Goal: Task Accomplishment & Management: Manage account settings

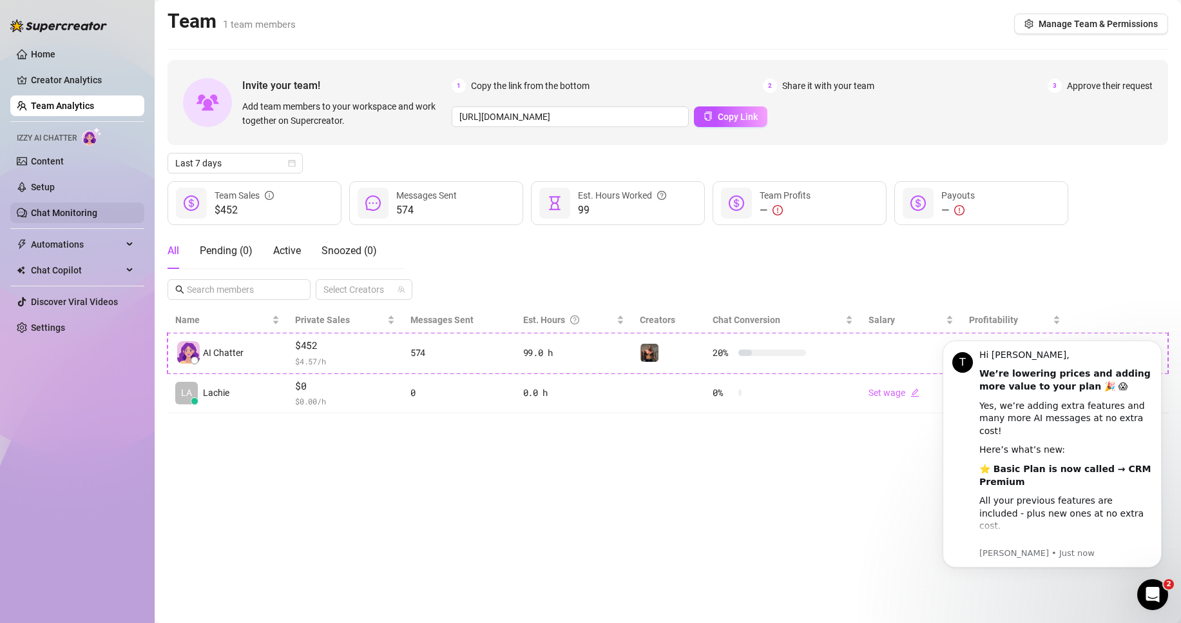
click at [78, 208] on link "Chat Monitoring" at bounding box center [64, 213] width 66 height 10
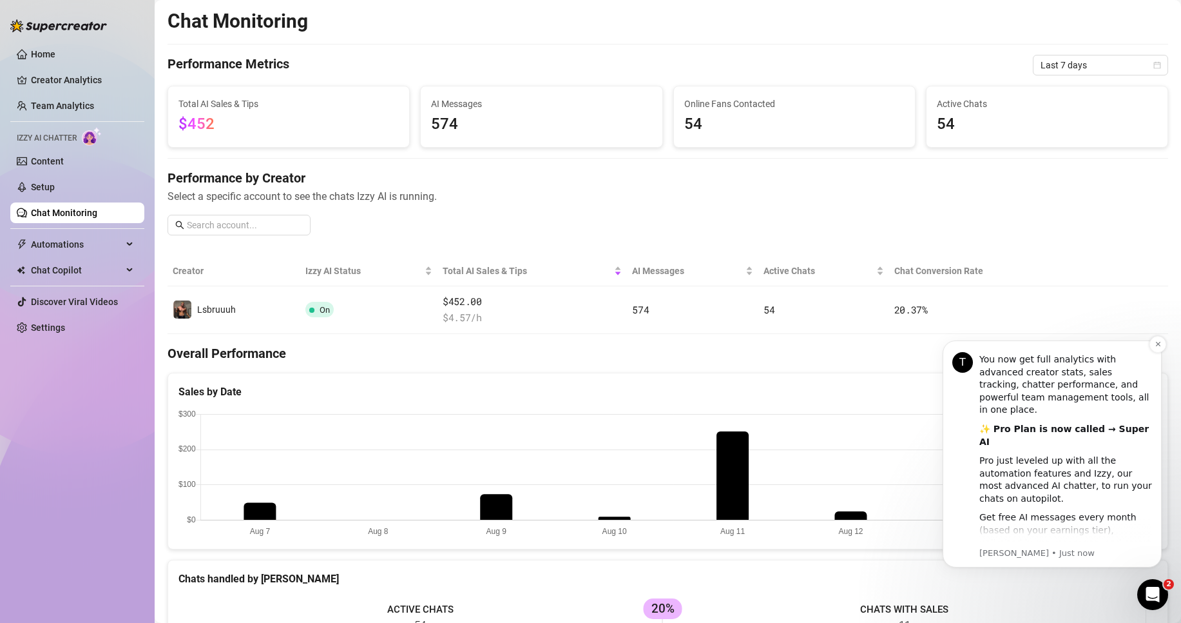
scroll to position [193, 0]
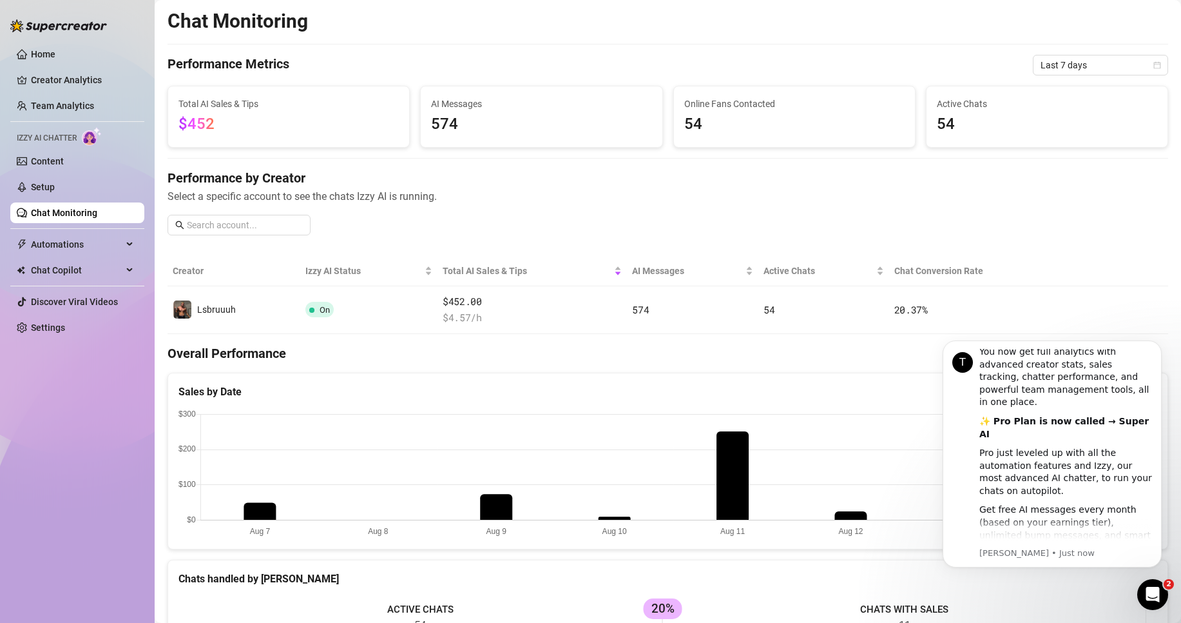
click at [847, 452] on canvas at bounding box center [663, 473] width 968 height 129
click at [1159, 345] on icon "Dismiss notification" at bounding box center [1158, 343] width 7 height 7
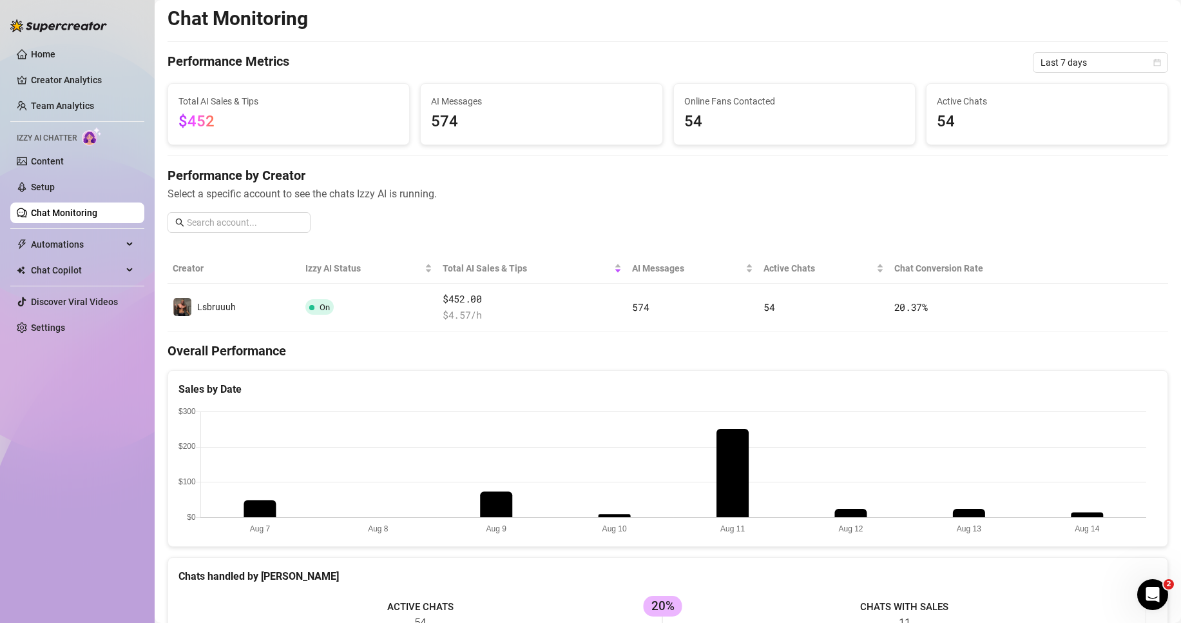
scroll to position [0, 0]
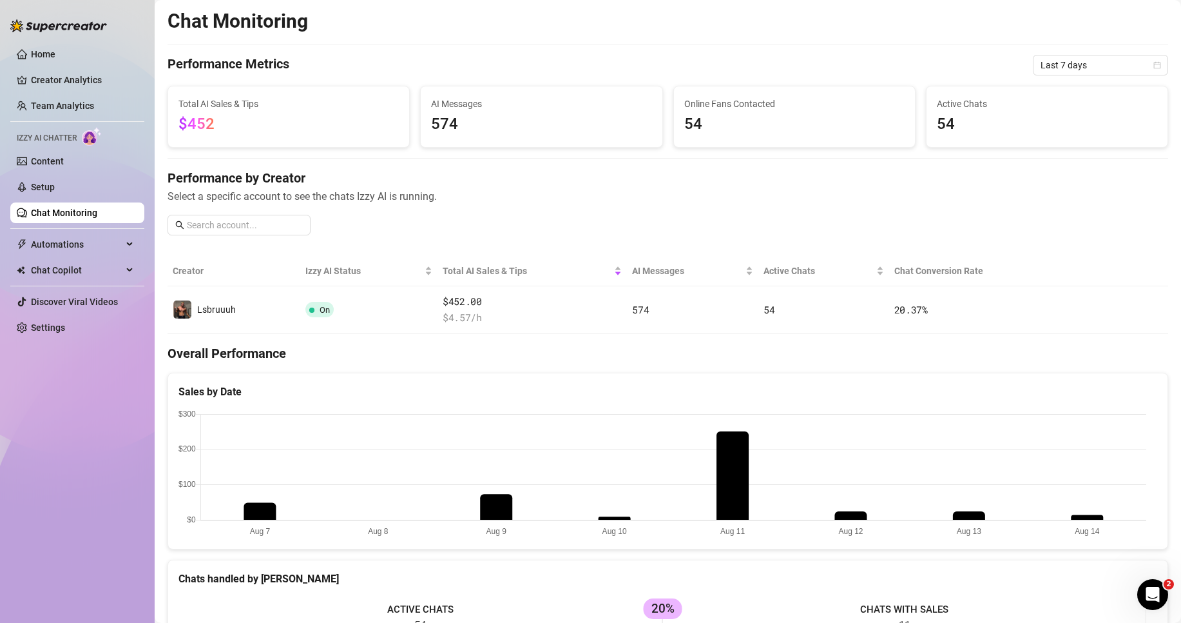
click at [1147, 596] on icon "Open Intercom Messenger" at bounding box center [1153, 594] width 21 height 21
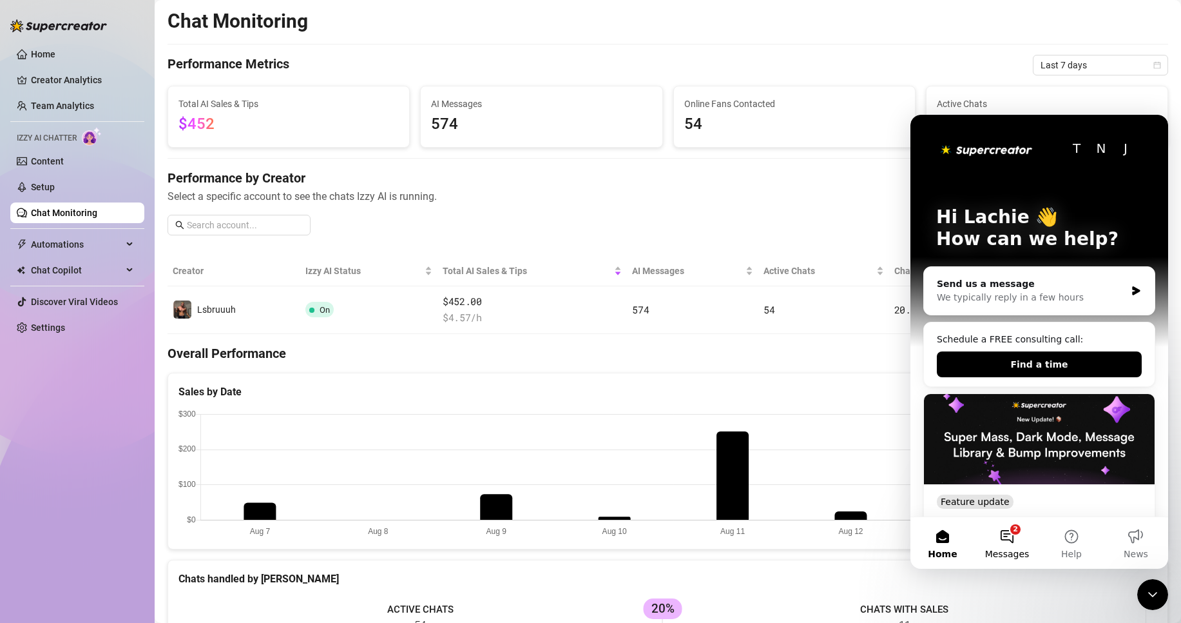
click at [1018, 540] on button "2 Messages" at bounding box center [1007, 543] width 64 height 52
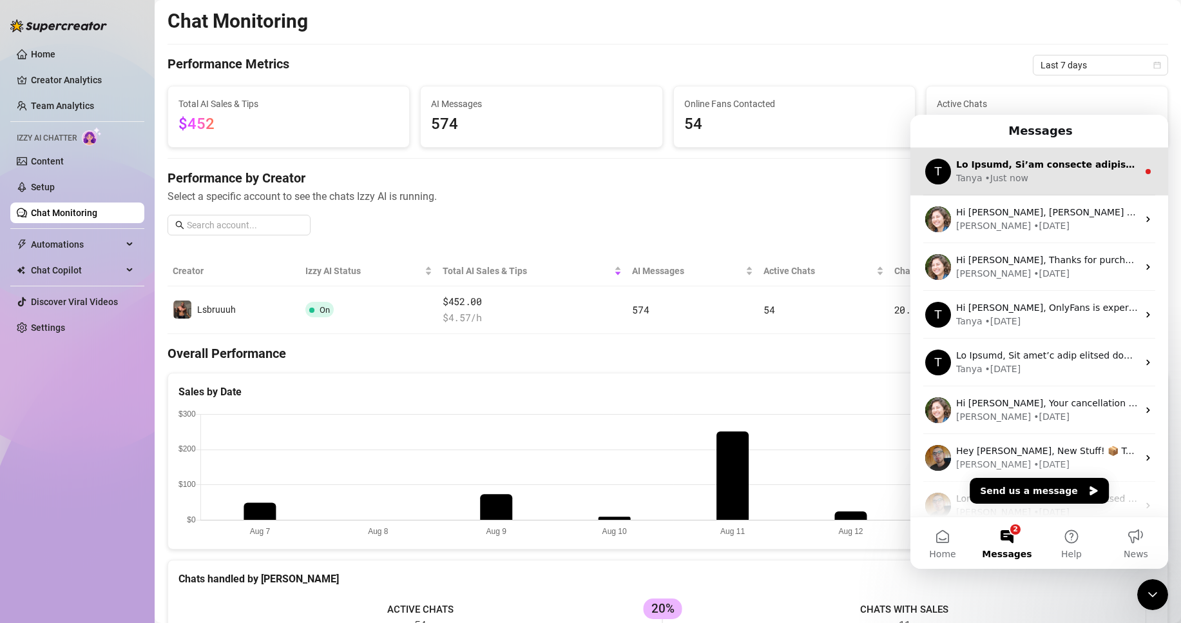
click at [1027, 183] on div "[PERSON_NAME] • Just now" at bounding box center [1047, 178] width 182 height 14
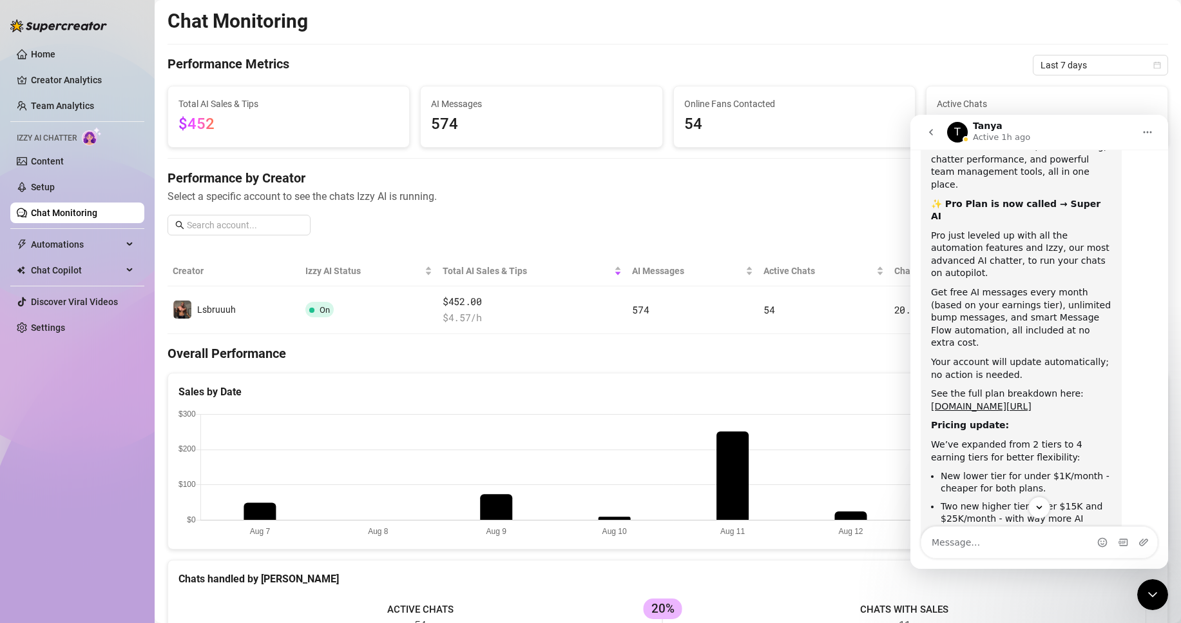
scroll to position [258, 0]
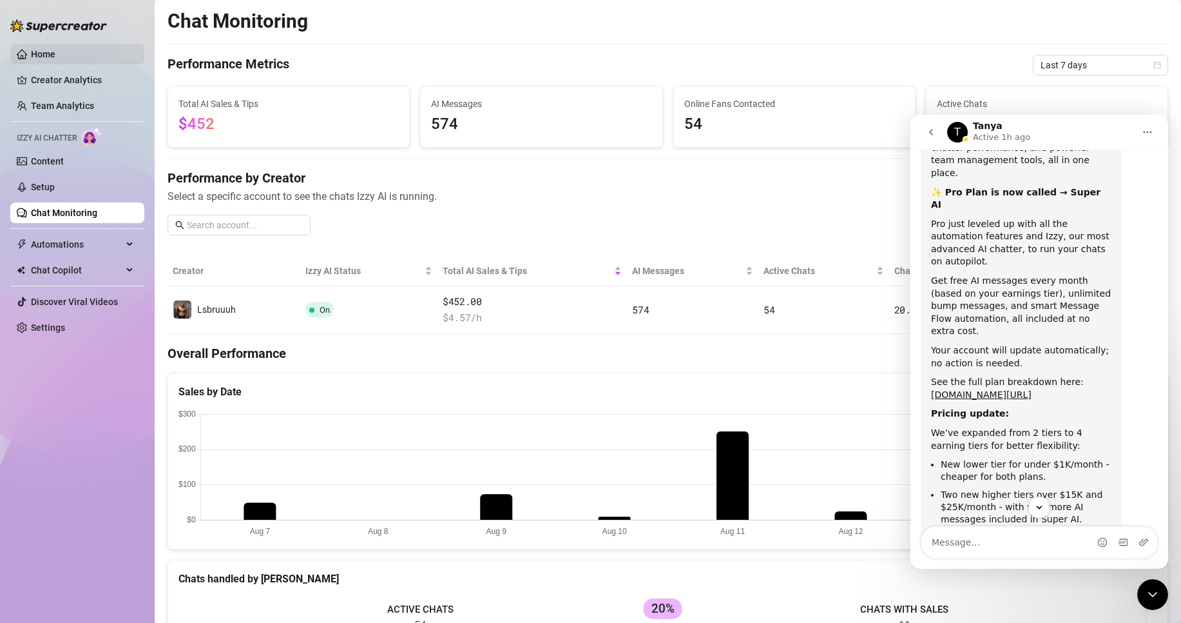
click at [55, 49] on link "Home" at bounding box center [43, 54] width 24 height 10
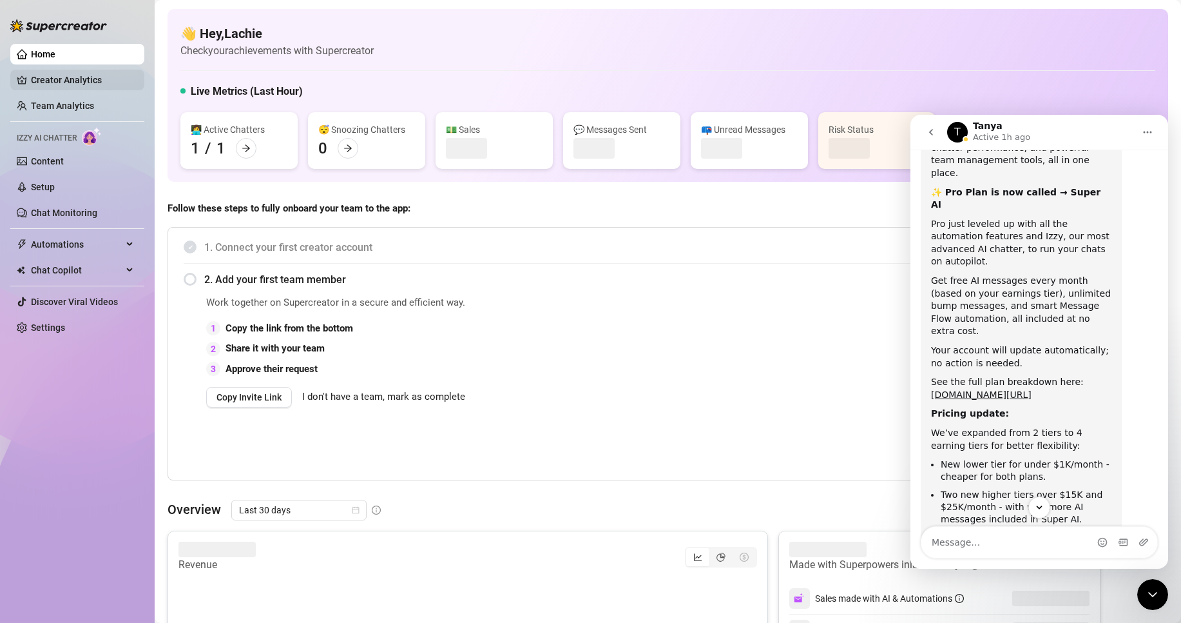
click at [72, 84] on link "Creator Analytics" at bounding box center [82, 80] width 103 height 21
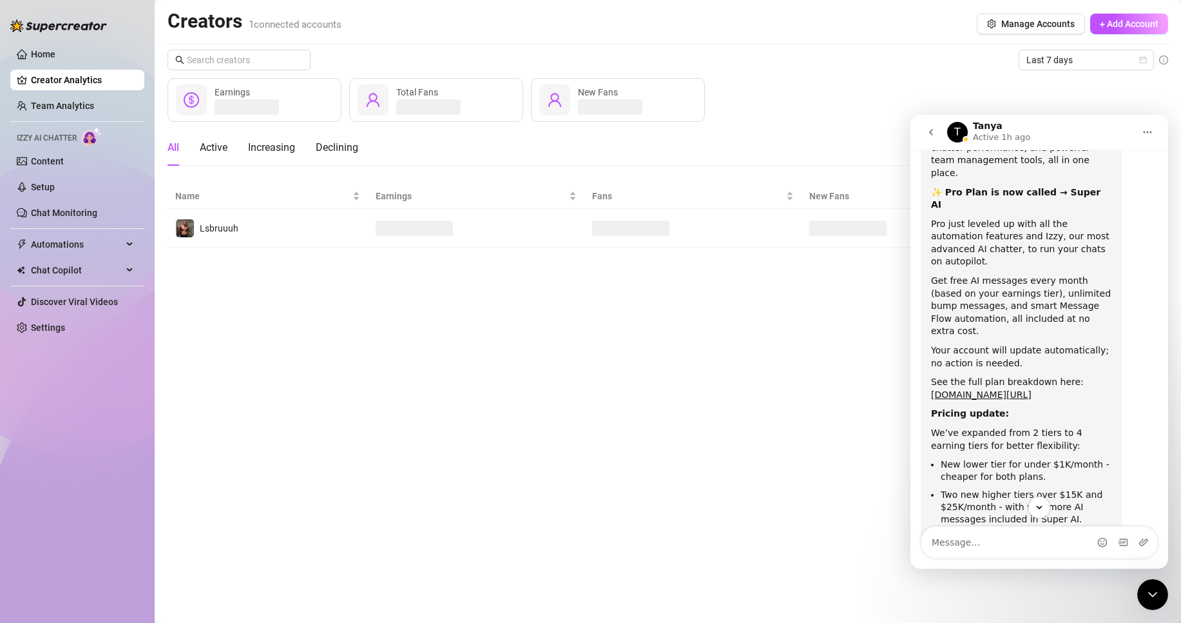
drag, startPoint x: 1161, startPoint y: 602, endPoint x: 2276, endPoint y: 1164, distance: 1248.6
click at [1161, 602] on div "Close Intercom Messenger" at bounding box center [1153, 594] width 31 height 31
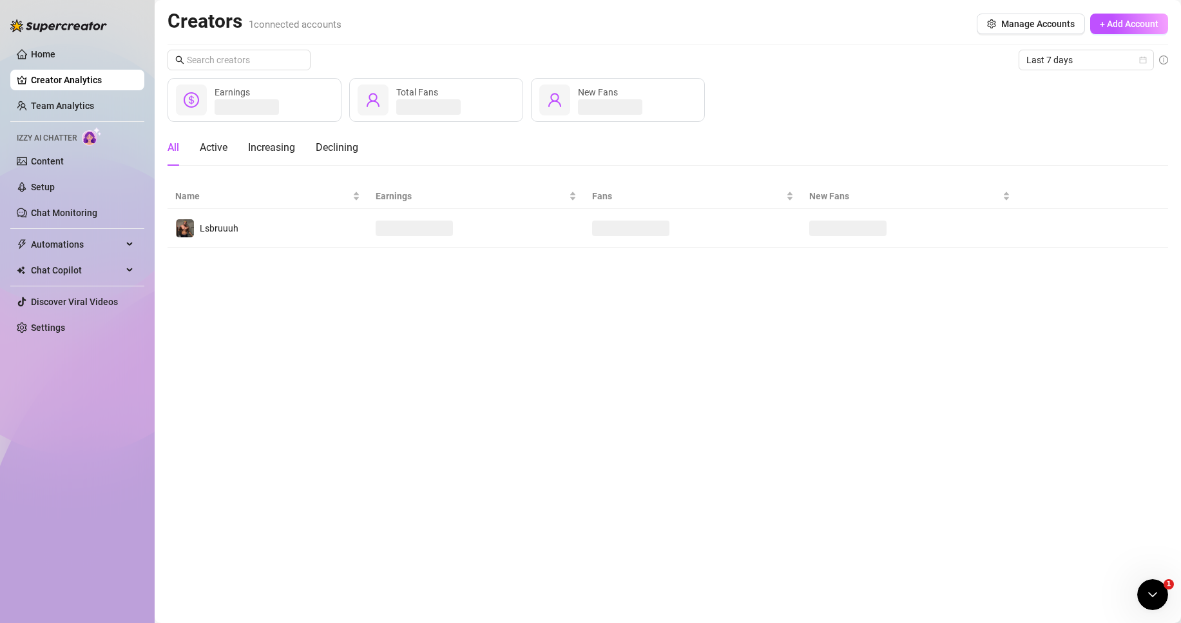
scroll to position [310, 0]
click at [1025, 24] on span "Manage Accounts" at bounding box center [1038, 24] width 73 height 10
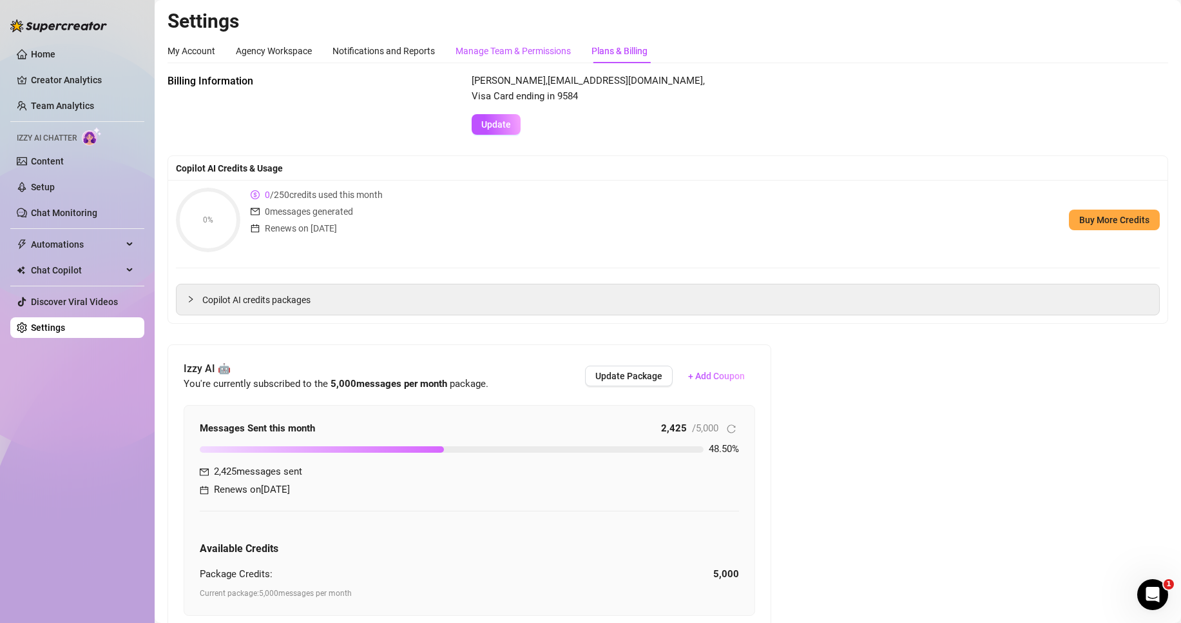
click at [507, 44] on div "Manage Team & Permissions" at bounding box center [513, 51] width 115 height 14
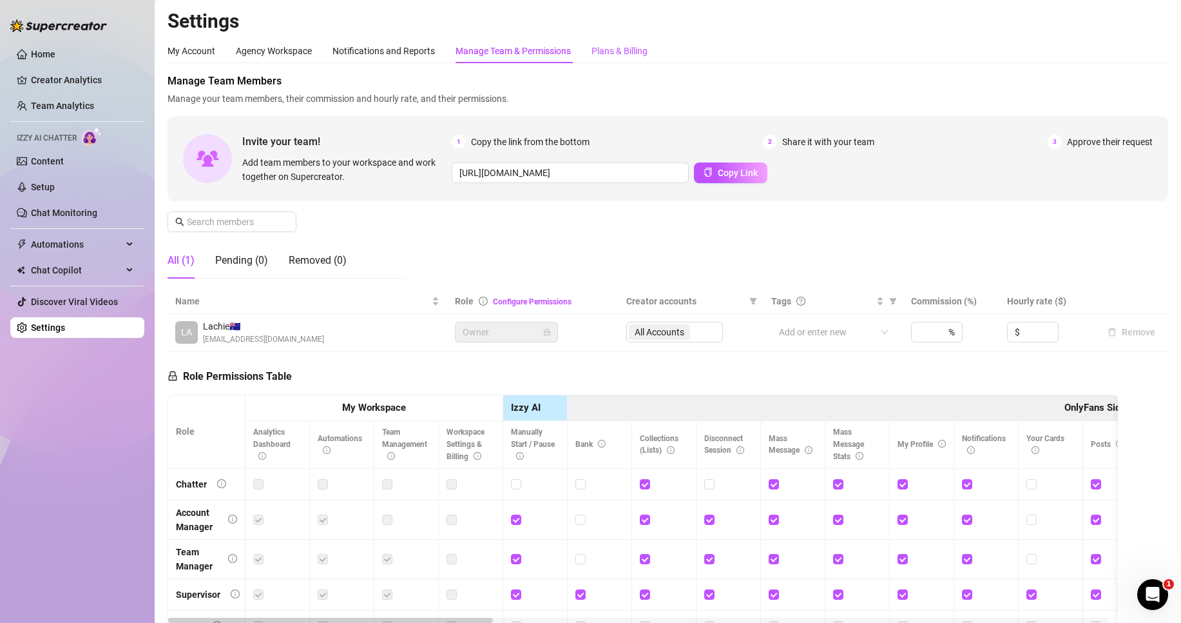
click at [623, 50] on div "Plans & Billing" at bounding box center [620, 51] width 56 height 14
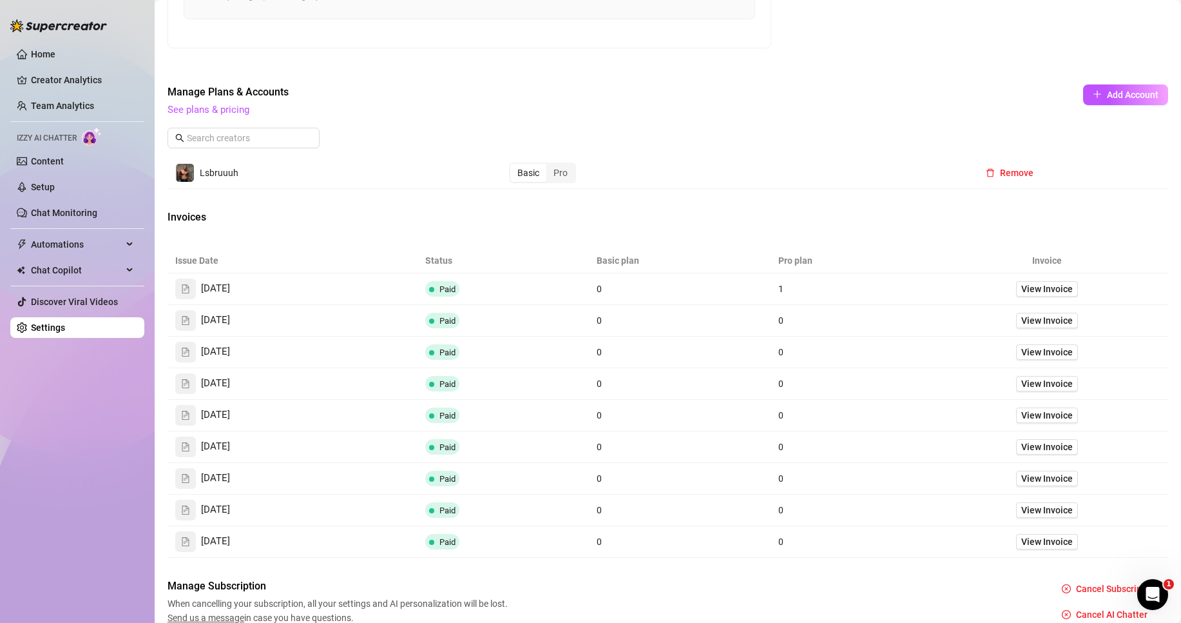
scroll to position [588, 0]
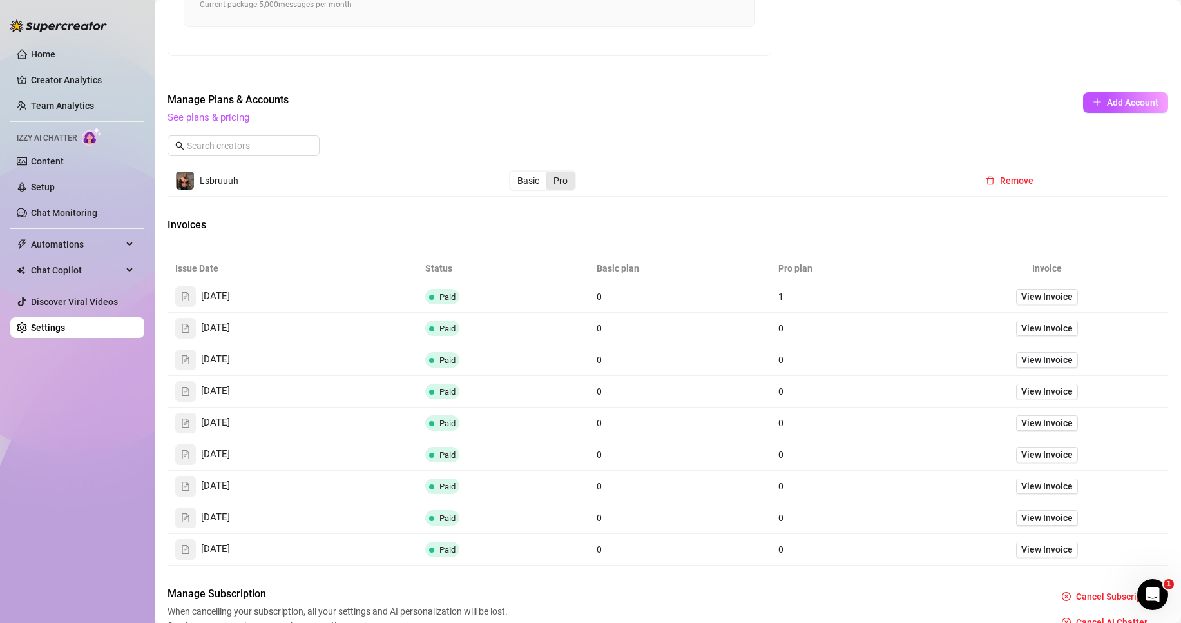
click at [561, 179] on div "Pro" at bounding box center [561, 180] width 28 height 18
click at [550, 173] on input "Pro" at bounding box center [550, 173] width 0 height 0
click at [529, 177] on div "Basic" at bounding box center [528, 180] width 36 height 18
click at [514, 173] on input "Basic" at bounding box center [514, 173] width 0 height 0
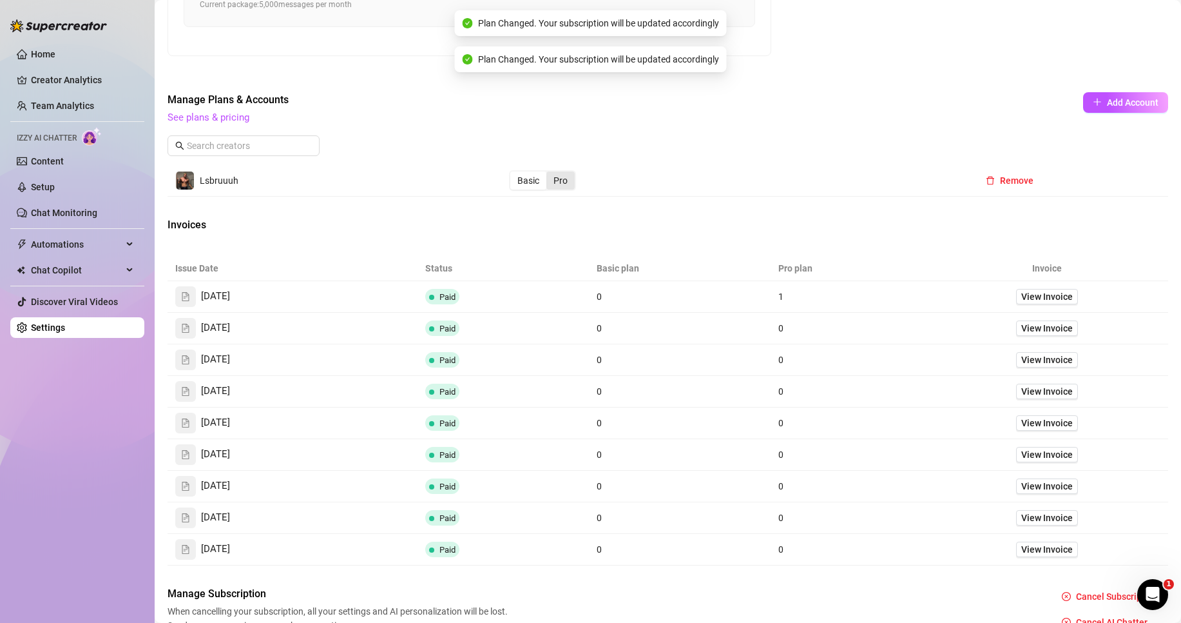
click at [557, 184] on div "Pro" at bounding box center [561, 180] width 28 height 18
click at [550, 173] on input "Pro" at bounding box center [550, 173] width 0 height 0
click at [528, 184] on div "Basic" at bounding box center [528, 180] width 36 height 18
click at [514, 173] on input "Basic" at bounding box center [514, 173] width 0 height 0
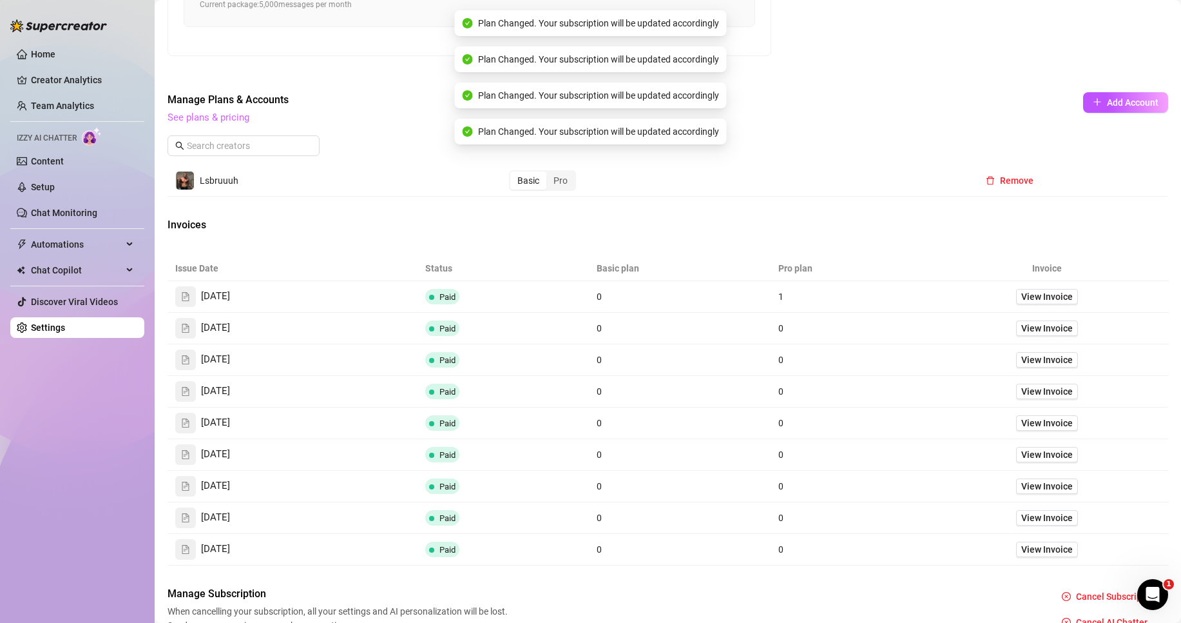
click at [218, 119] on link "See plans & pricing" at bounding box center [209, 117] width 82 height 12
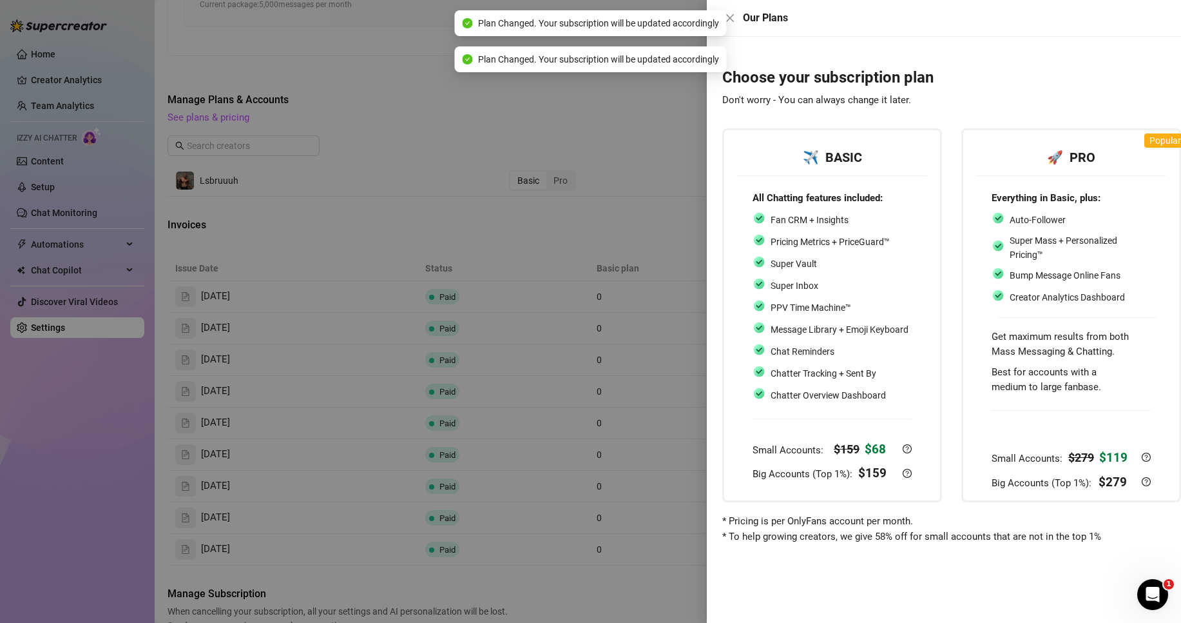
click at [637, 266] on div at bounding box center [590, 311] width 1181 height 623
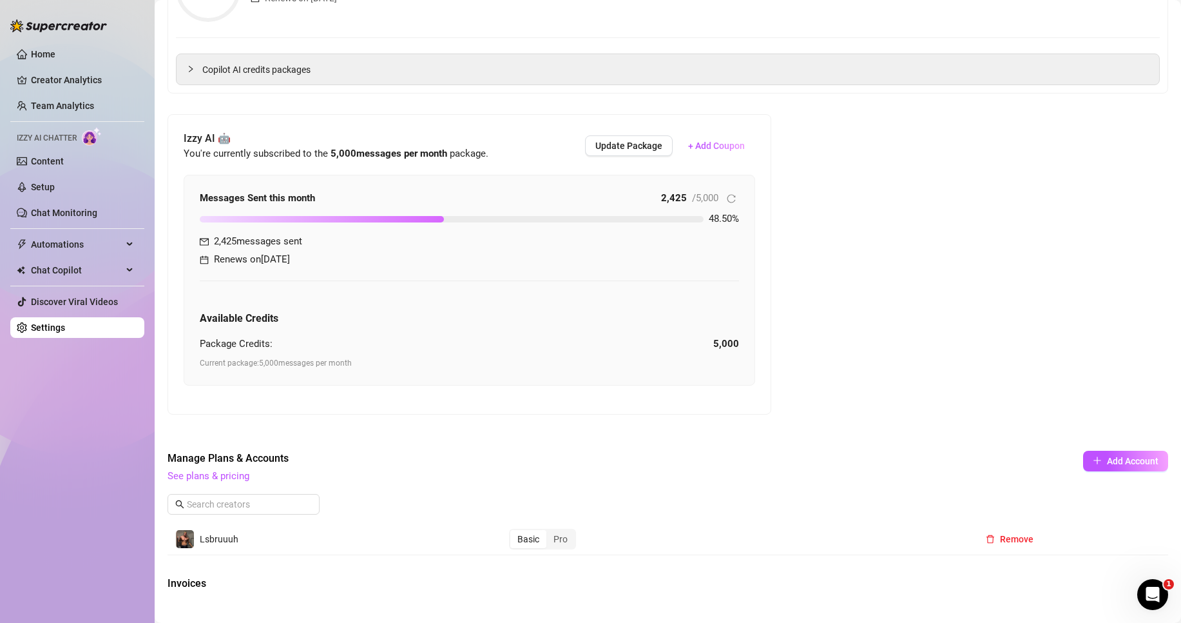
scroll to position [137, 0]
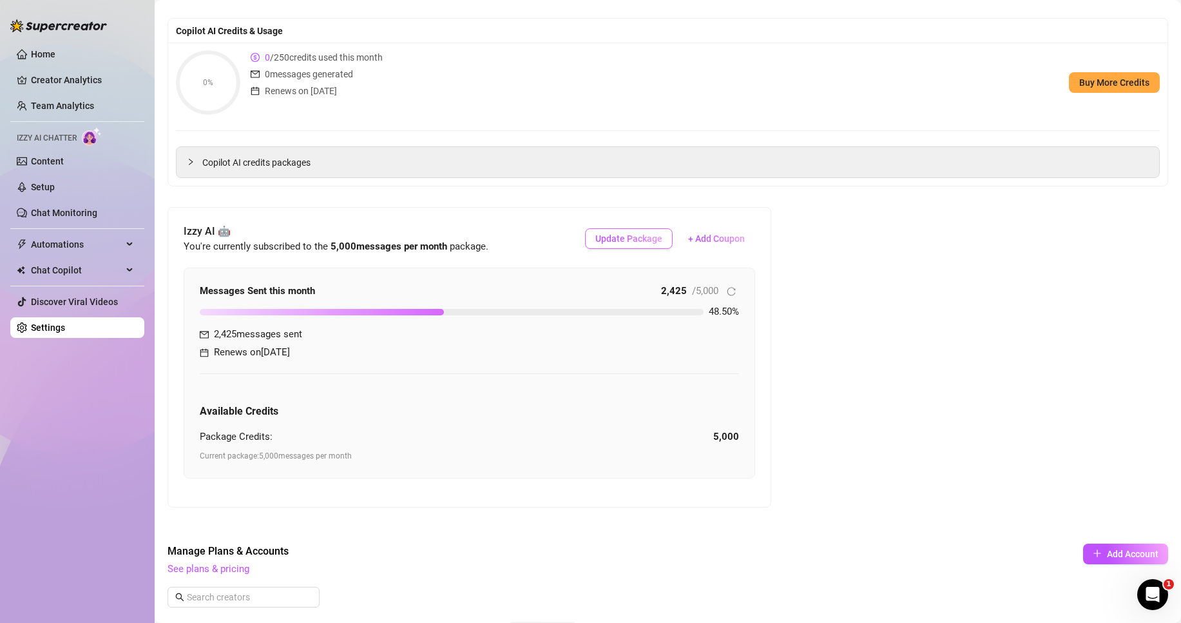
click at [626, 242] on span "Update Package" at bounding box center [629, 238] width 67 height 10
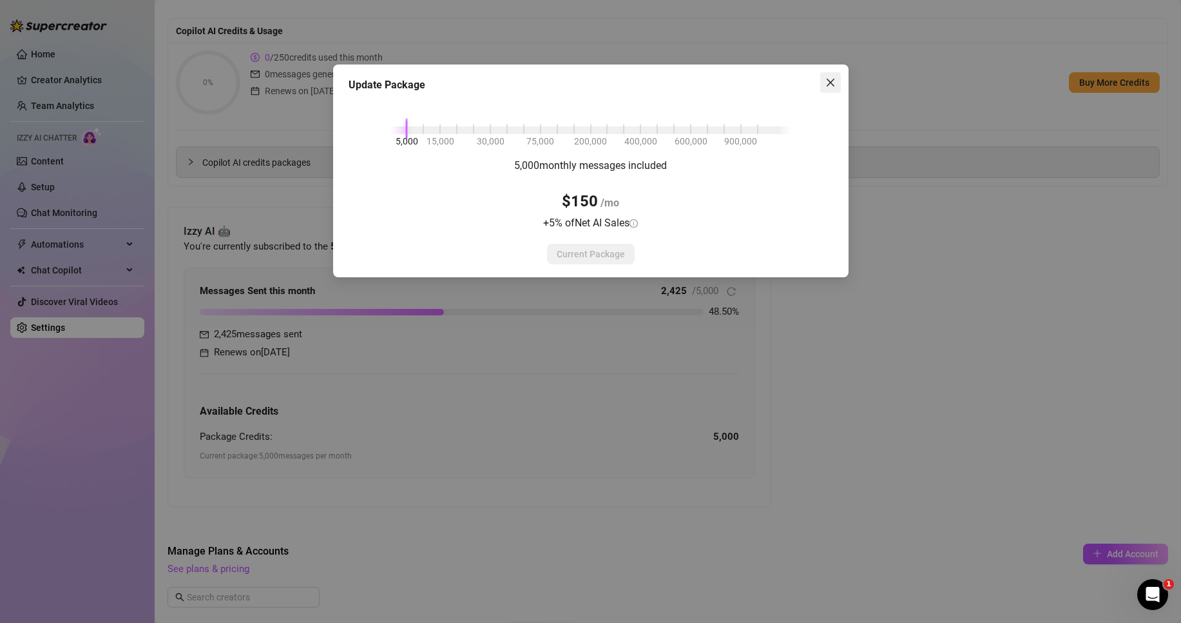
click at [838, 79] on span "Close" at bounding box center [830, 82] width 21 height 10
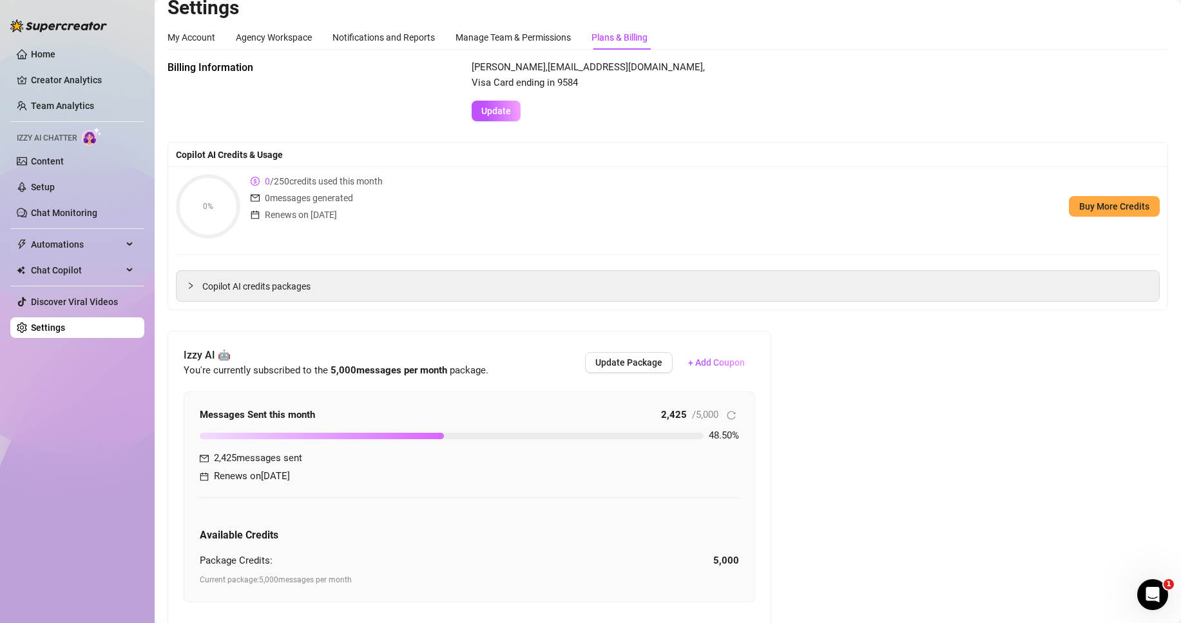
scroll to position [0, 0]
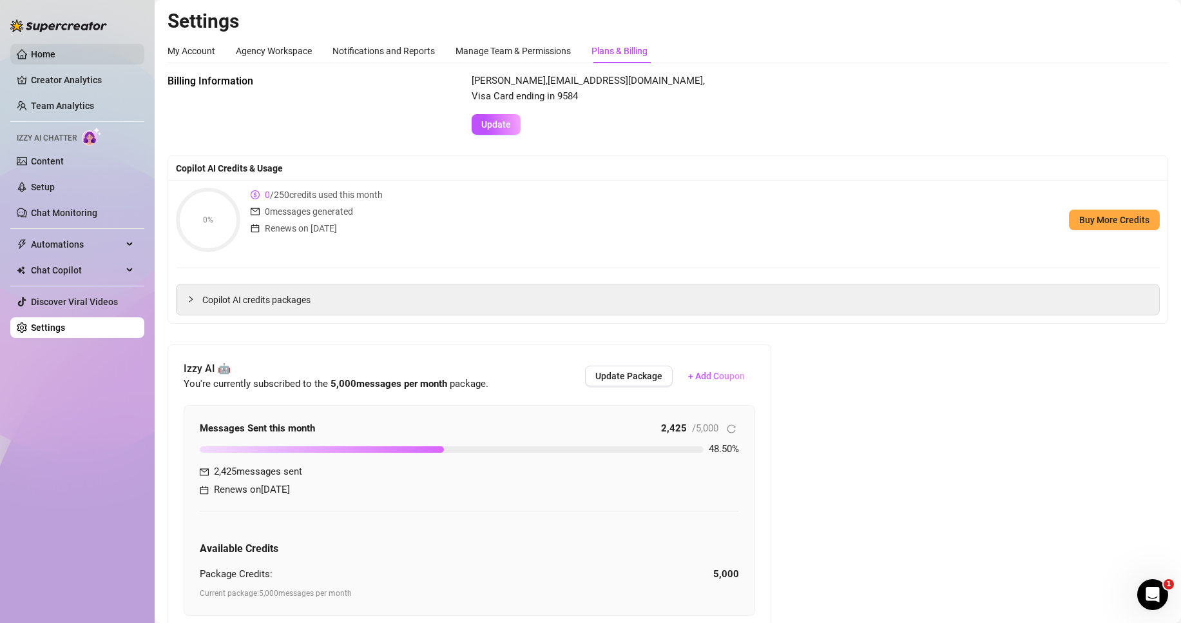
click at [48, 49] on link "Home" at bounding box center [43, 54] width 24 height 10
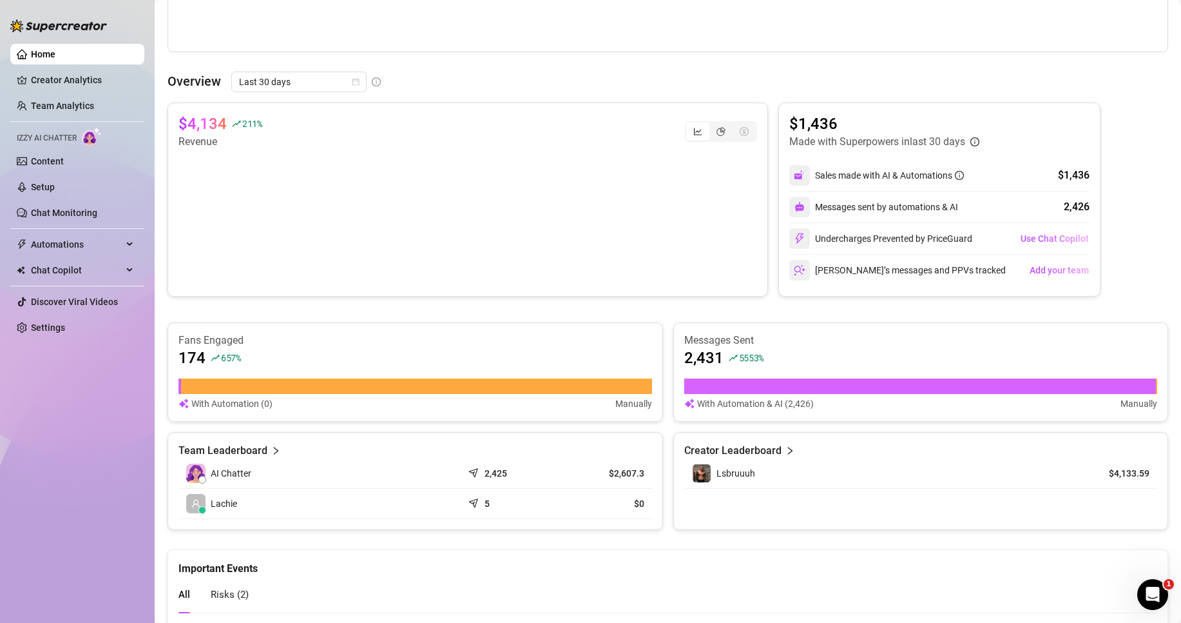
scroll to position [415, 0]
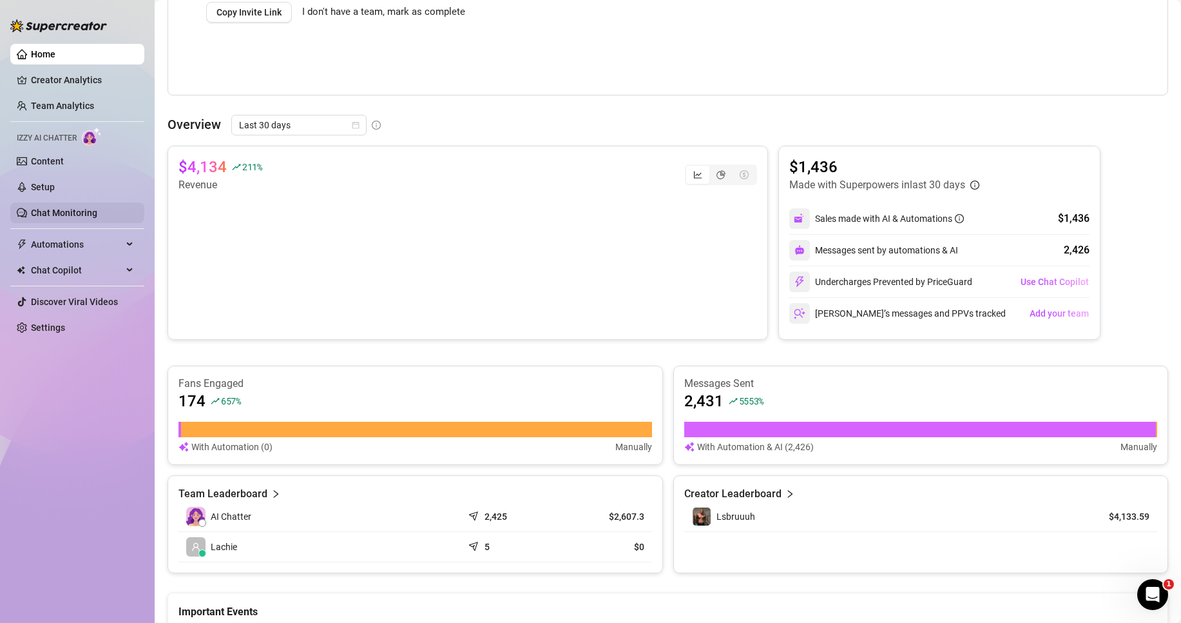
click at [71, 214] on link "Chat Monitoring" at bounding box center [64, 213] width 66 height 10
